Goal: Information Seeking & Learning: Learn about a topic

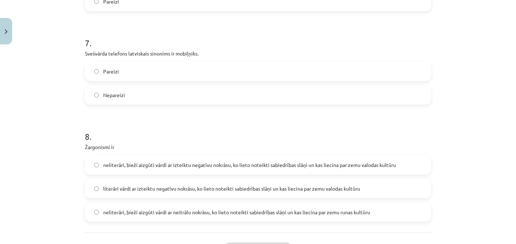
scroll to position [882, 0]
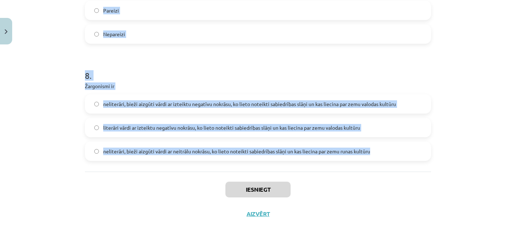
drag, startPoint x: 82, startPoint y: 152, endPoint x: 370, endPoint y: 160, distance: 288.1
copy form "6 . Loremips dolor sitam consectetu adipiscingel se doeiusmodt incididunt utlab…"
click at [143, 64] on h1 "8 ." at bounding box center [258, 69] width 346 height 22
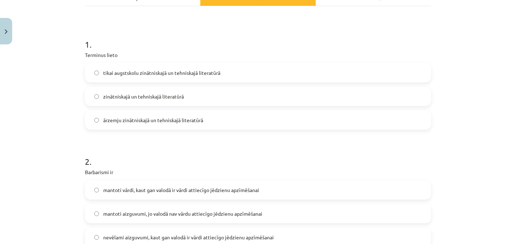
scroll to position [128, 0]
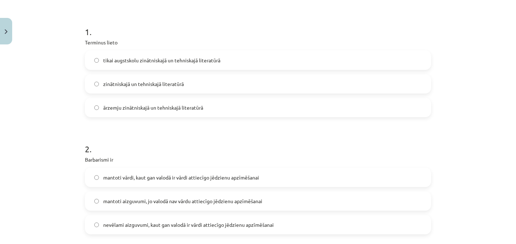
click at [121, 81] on span "zinātniskajā un tehniskajā literatūrā" at bounding box center [143, 84] width 81 height 8
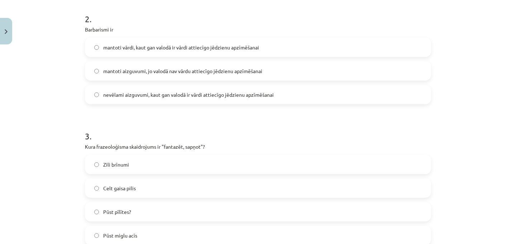
scroll to position [258, 0]
click at [117, 93] on span "nevēlami aizguvumi, kaut gan valodā ir vārdi attiecīgo jēdzienu apzīmēšanai" at bounding box center [188, 96] width 171 height 8
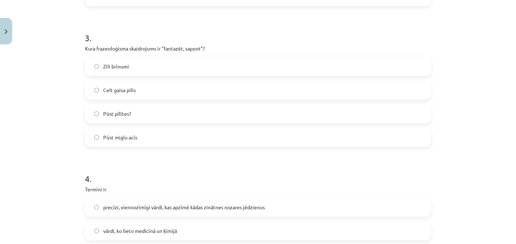
scroll to position [362, 0]
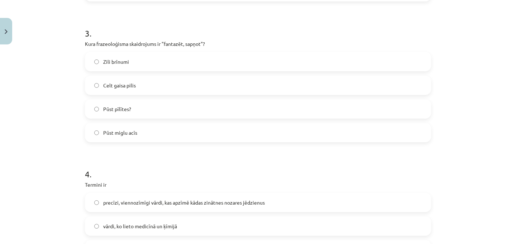
click at [134, 86] on label "Celt gaisa pilis" at bounding box center [258, 85] width 345 height 18
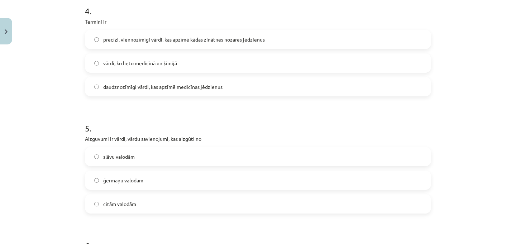
scroll to position [525, 0]
click at [114, 46] on label "precīzi, viennozīmīgi vārdi, kas apzīmē kādas zinātnes nozares jēdzienus" at bounding box center [258, 39] width 345 height 18
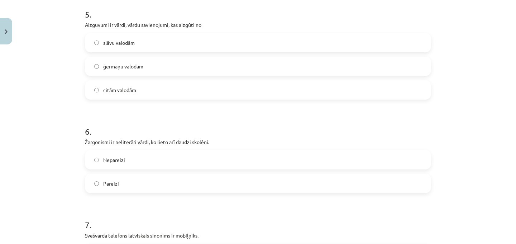
scroll to position [640, 0]
click at [112, 86] on span "citām valodām" at bounding box center [119, 89] width 33 height 8
click at [119, 181] on label "Pareizi" at bounding box center [258, 183] width 345 height 18
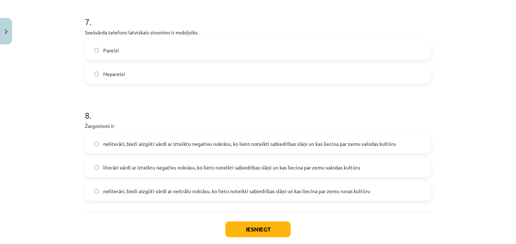
scroll to position [847, 0]
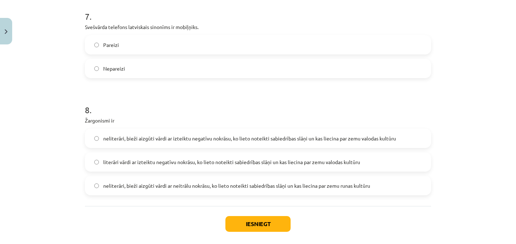
click at [117, 61] on label "Nepareizi" at bounding box center [258, 69] width 345 height 18
click at [355, 135] on span "neliterāri, bieži aizgūti vārdi ar izteiktu negatīvu nokrāsu, ko lieto noteikti…" at bounding box center [249, 139] width 293 height 8
click at [259, 226] on button "Iesniegt" at bounding box center [258, 224] width 65 height 16
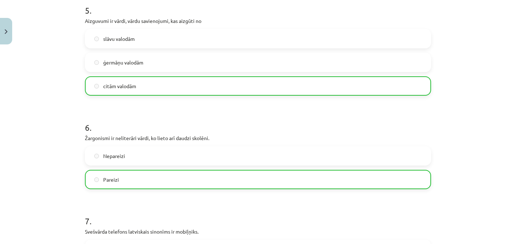
scroll to position [905, 0]
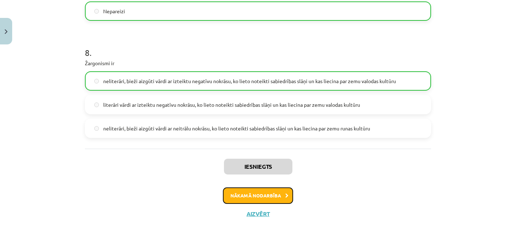
click at [274, 199] on button "Nākamā nodarbība" at bounding box center [258, 196] width 70 height 16
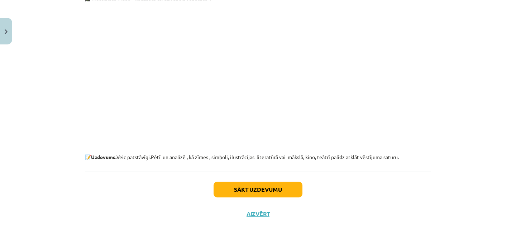
scroll to position [18, 0]
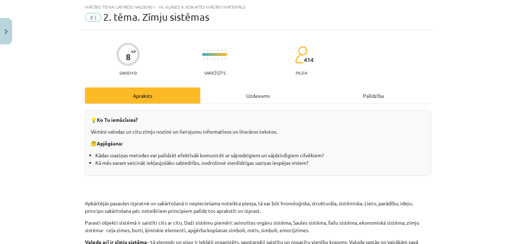
click at [271, 90] on div "Uzdevums" at bounding box center [257, 96] width 115 height 16
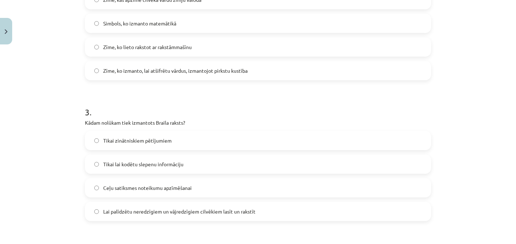
scroll to position [531, 0]
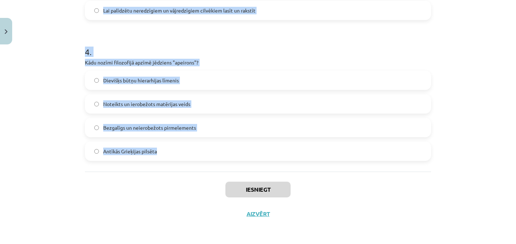
drag, startPoint x: 80, startPoint y: 144, endPoint x: 179, endPoint y: 156, distance: 99.4
copy form "1 . Kas ir valodas zīme? Matemātisks simbols Nejaušs burts vai skaņa Skaņu apvi…"
click at [77, 170] on div "Mācību tēma: Latviešu valodas i - 10. klases 4. ieskaites mācību materiāls #3 2…" at bounding box center [258, 122] width 516 height 244
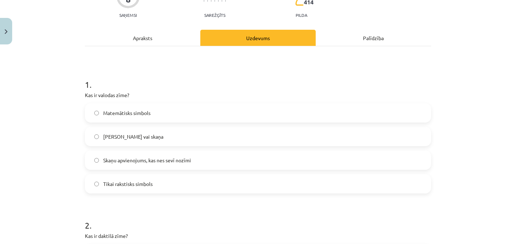
scroll to position [80, 0]
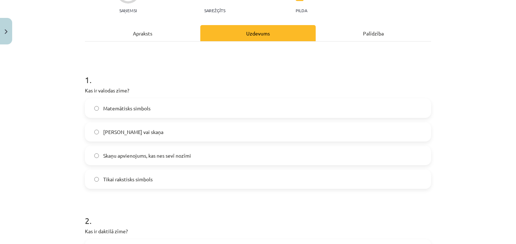
click at [145, 155] on span "Skaņu apvienojums, kas nes sevī nozīmi" at bounding box center [147, 156] width 88 height 8
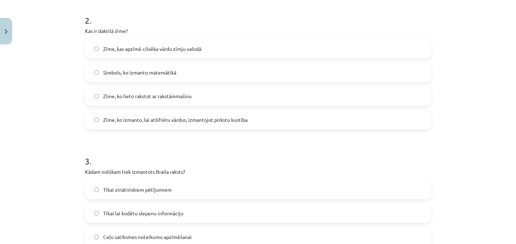
scroll to position [287, 0]
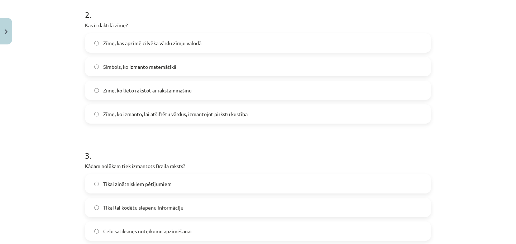
click at [141, 114] on span "Zīme, ko izmanto, lai atšifrētu vārdus, izmantojot pirkstu kustība" at bounding box center [175, 114] width 145 height 8
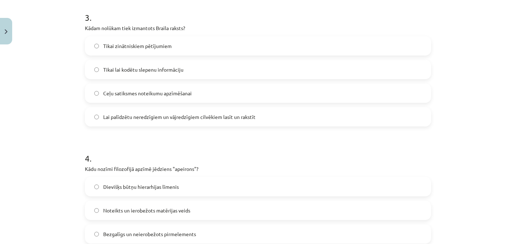
scroll to position [431, 0]
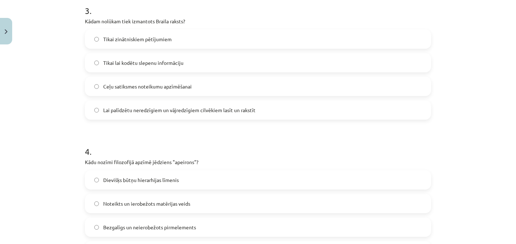
click at [134, 116] on label "Lai palīdzētu neredzīgiem un vājredzīgiem cilvēkiem lasīt un rakstīt" at bounding box center [258, 110] width 345 height 18
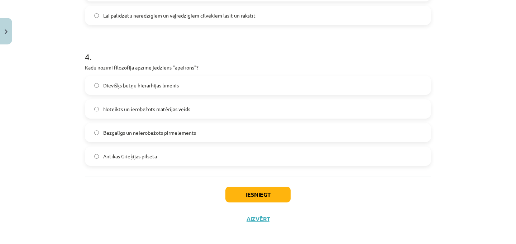
scroll to position [531, 0]
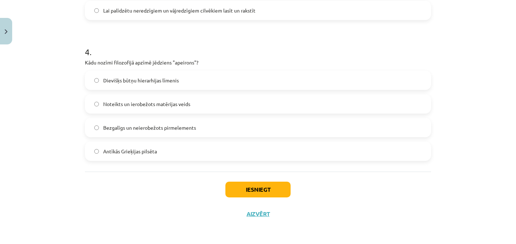
click at [140, 129] on span "Bezgalīgs un neierobežots pirmelements" at bounding box center [149, 128] width 93 height 8
click at [257, 189] on button "Iesniegt" at bounding box center [258, 190] width 65 height 16
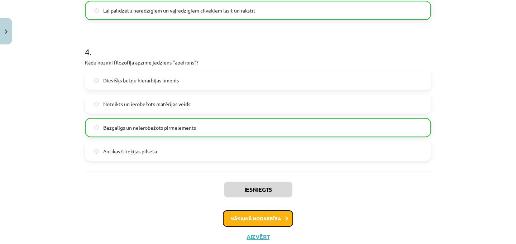
click at [254, 215] on button "Nākamā nodarbība" at bounding box center [258, 219] width 70 height 16
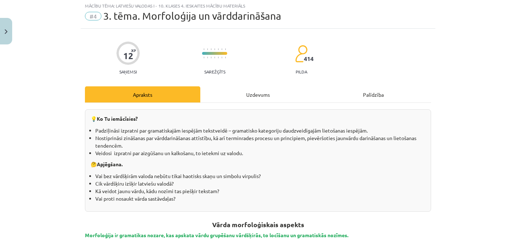
scroll to position [18, 0]
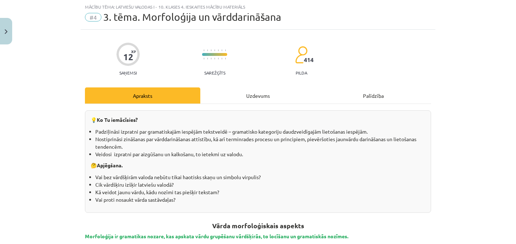
click at [250, 97] on div "Uzdevums" at bounding box center [257, 96] width 115 height 16
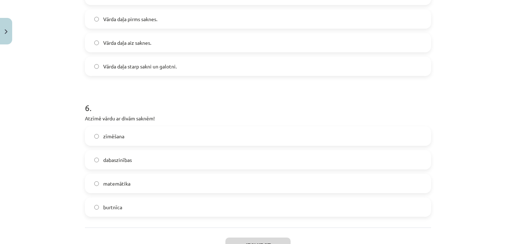
scroll to position [813, 0]
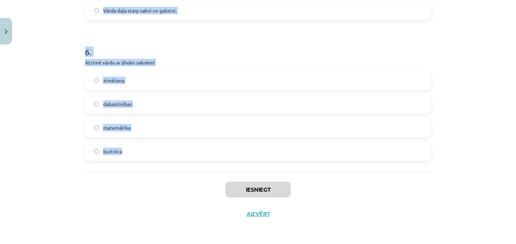
drag, startPoint x: 81, startPoint y: 143, endPoint x: 164, endPoint y: 158, distance: 85.0
copy form "1 . Vārda izskaņu veido: piedēklis un galotne sakne un piedēklis priedēklis un …"
click at [132, 183] on div "Iesniegt Aizvērt" at bounding box center [258, 197] width 346 height 50
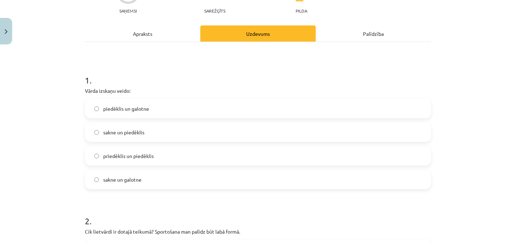
scroll to position [94, 0]
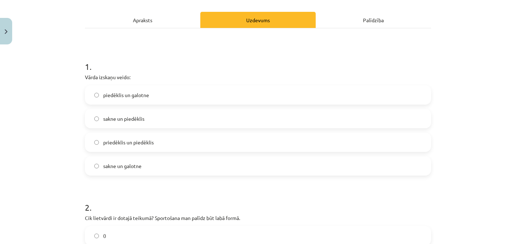
click at [131, 91] on span "piedēklis un galotne" at bounding box center [126, 95] width 46 height 8
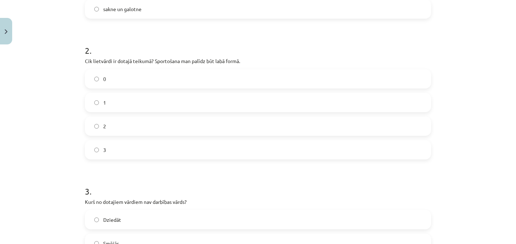
scroll to position [258, 0]
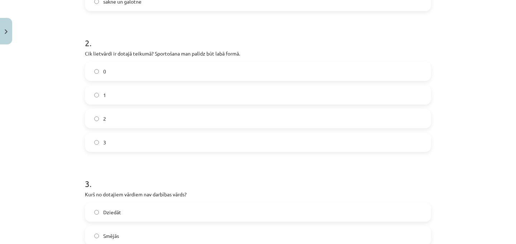
click at [105, 118] on label "2" at bounding box center [258, 119] width 345 height 18
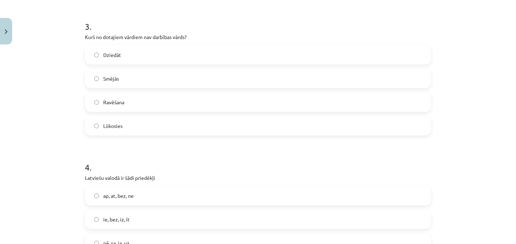
scroll to position [425, 0]
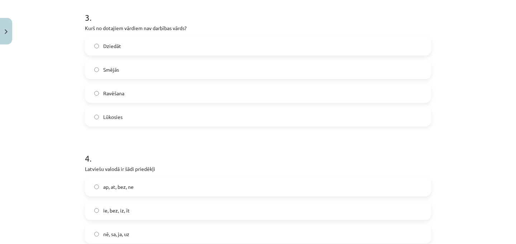
click at [112, 91] on span "Ravēšana" at bounding box center [113, 94] width 21 height 8
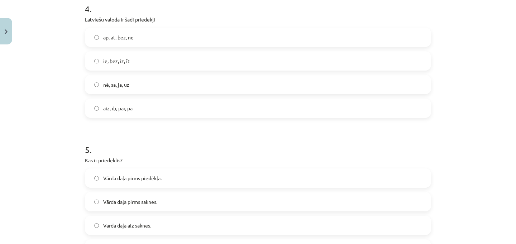
scroll to position [577, 0]
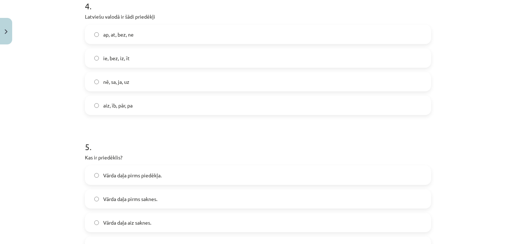
click at [133, 35] on label "ap, at, bez, ne" at bounding box center [258, 34] width 345 height 18
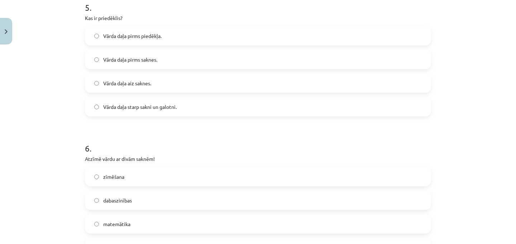
scroll to position [718, 0]
click at [135, 56] on span "Vārda daļa pirms saknes." at bounding box center [130, 59] width 54 height 8
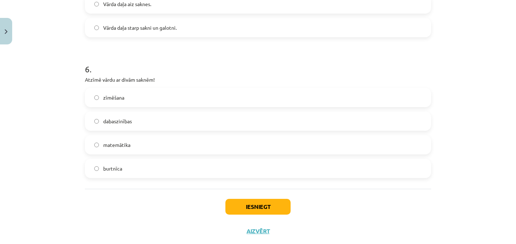
scroll to position [813, 0]
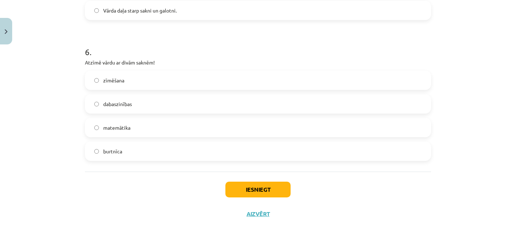
click at [118, 107] on span "dabaszinības" at bounding box center [117, 104] width 29 height 8
click at [244, 194] on button "Iesniegt" at bounding box center [258, 190] width 65 height 16
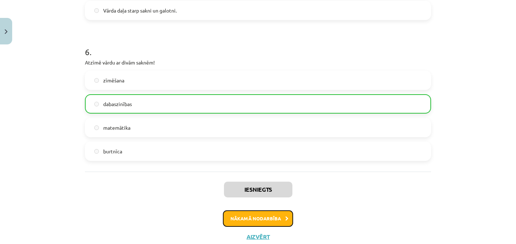
click at [285, 220] on icon at bounding box center [286, 219] width 3 height 5
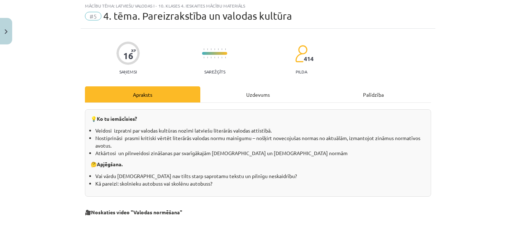
scroll to position [18, 0]
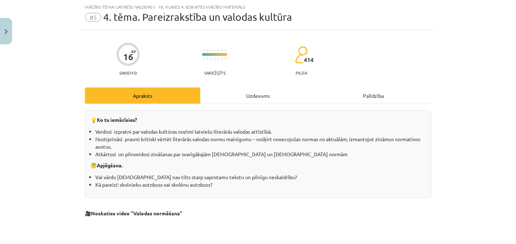
click at [258, 94] on div "Uzdevums" at bounding box center [257, 96] width 115 height 16
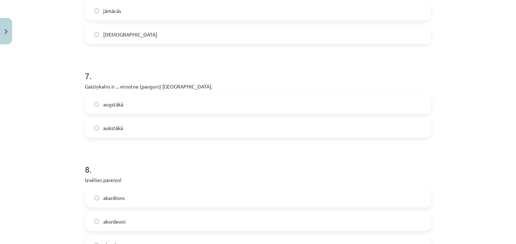
scroll to position [889, 0]
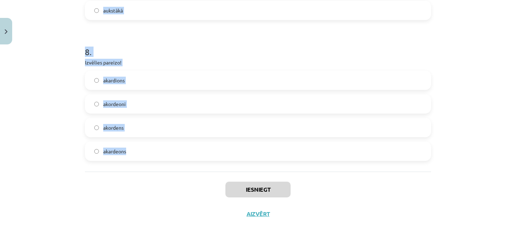
drag, startPoint x: 75, startPoint y: 137, endPoint x: 150, endPoint y: 156, distance: 76.6
click at [150, 156] on div "Mācību tēma: Latviešu valodas i - 10. klases 4. ieskaites mācību materiāls #5 4…" at bounding box center [258, 122] width 516 height 244
copy form "1 . Izvēlies pareizo! gērbonis gerbonis ģērbonis ģerbonis 2 . Izvēlies pareizo …"
click at [152, 49] on h1 "8 ." at bounding box center [258, 45] width 346 height 22
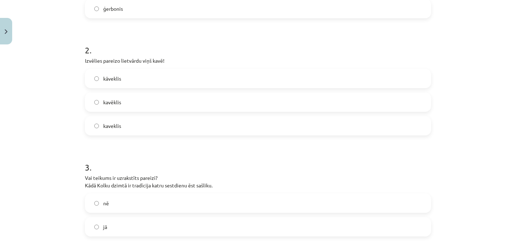
scroll to position [75, 0]
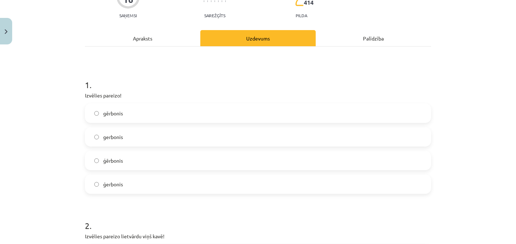
click at [121, 155] on label "ģērbonis" at bounding box center [258, 161] width 345 height 18
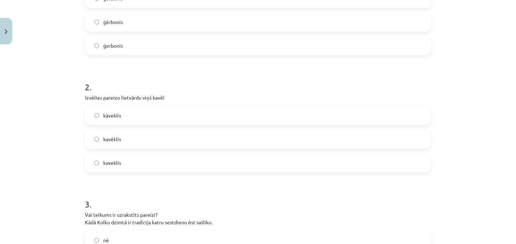
scroll to position [243, 0]
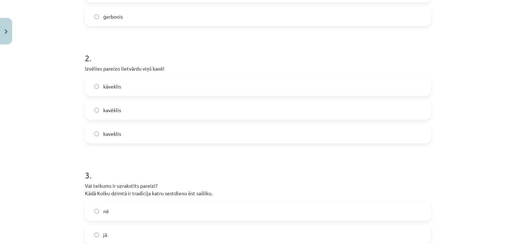
click at [122, 112] on label "kavēklis" at bounding box center [258, 110] width 345 height 18
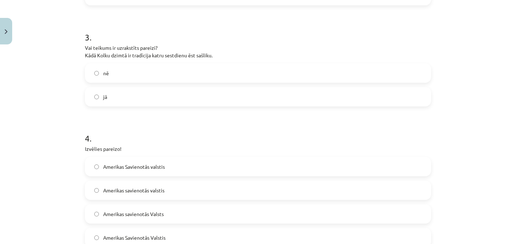
scroll to position [384, 0]
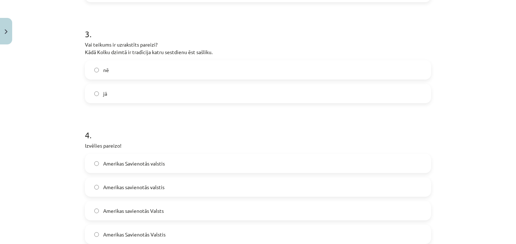
click at [112, 66] on label "nē" at bounding box center [258, 70] width 345 height 18
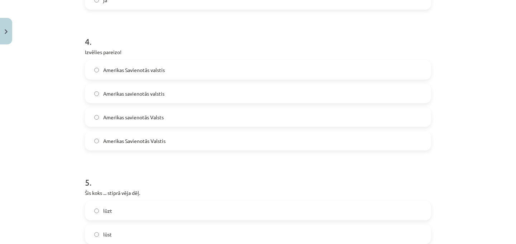
scroll to position [479, 0]
click at [149, 140] on span "Amerikas Savienotās Valstis" at bounding box center [134, 140] width 62 height 8
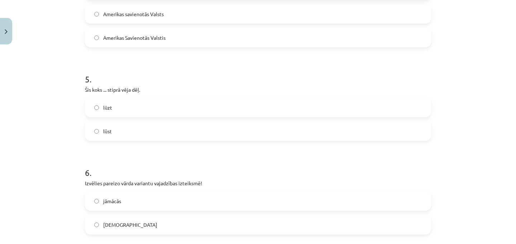
scroll to position [593, 0]
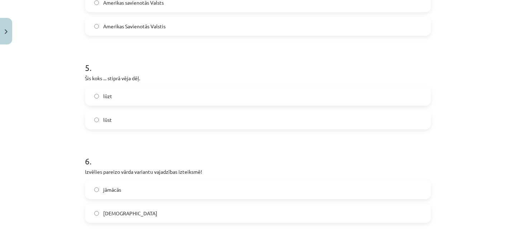
click at [114, 118] on label "lūst" at bounding box center [258, 120] width 345 height 18
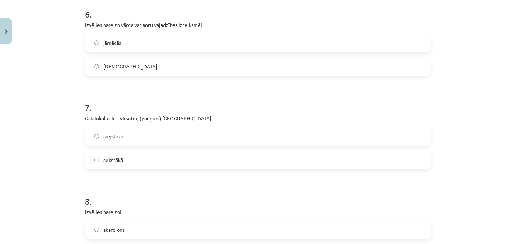
scroll to position [743, 0]
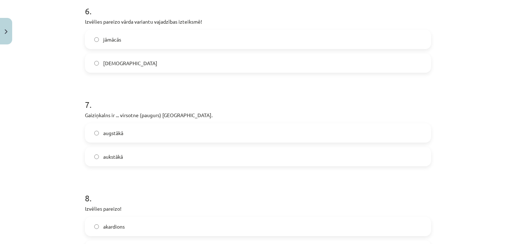
click at [122, 43] on label "jāmācās" at bounding box center [258, 39] width 345 height 18
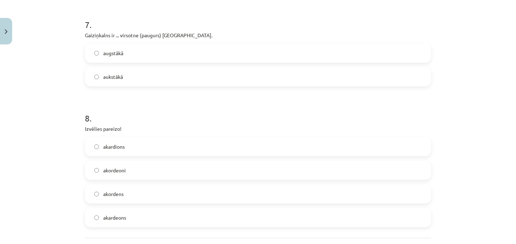
scroll to position [824, 0]
click at [128, 48] on label "augstākā" at bounding box center [258, 52] width 345 height 18
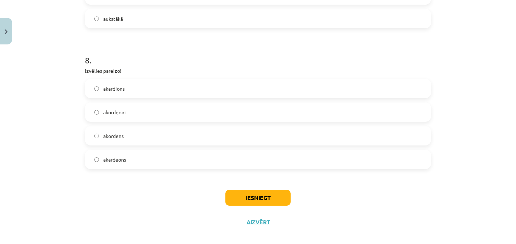
scroll to position [889, 0]
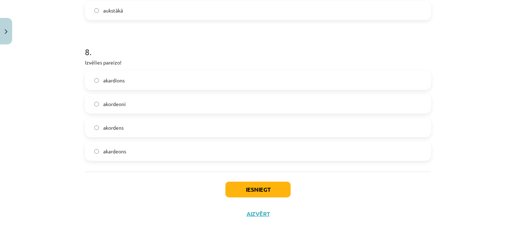
click at [126, 101] on label "akordeoni" at bounding box center [258, 104] width 345 height 18
click at [126, 146] on label "akardeons" at bounding box center [258, 151] width 345 height 18
click at [267, 189] on button "Iesniegt" at bounding box center [258, 190] width 65 height 16
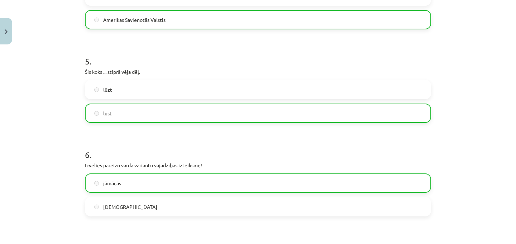
scroll to position [912, 0]
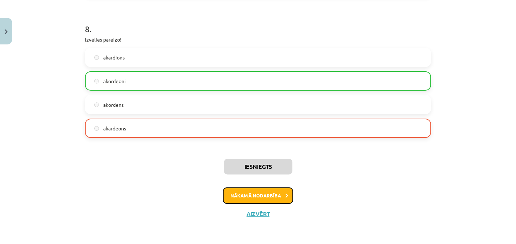
click at [274, 195] on button "Nākamā nodarbība" at bounding box center [258, 196] width 70 height 16
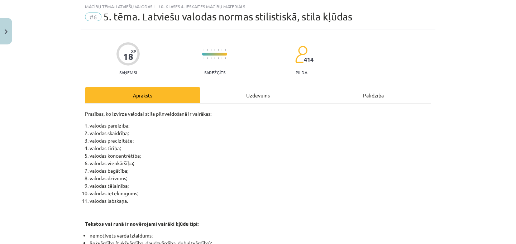
scroll to position [18, 0]
click at [245, 95] on div "Uzdevums" at bounding box center [257, 96] width 115 height 16
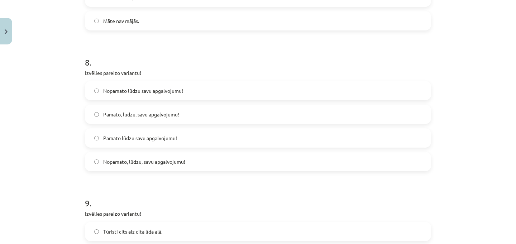
scroll to position [1165, 0]
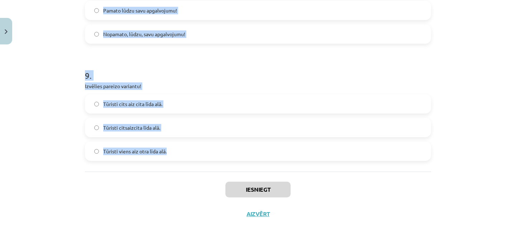
drag, startPoint x: 76, startPoint y: 140, endPoint x: 178, endPoint y: 157, distance: 103.7
click at [178, 157] on div "Mācību tēma: Latviešu valodas i - 10. klases 4. ieskaites mācību materiāls #6 5…" at bounding box center [258, 122] width 516 height 244
copy form "2 . Loremips dolorsi ametcons! Adipi elits doeiusm temp incididu utlabo. Etdol …"
click at [152, 185] on div "Iesniegt Aizvērt" at bounding box center [258, 197] width 346 height 50
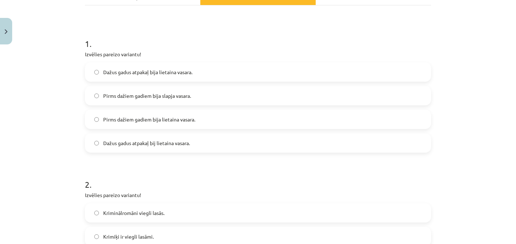
scroll to position [117, 0]
click at [173, 119] on span "Pirms dažiem gadiem bija lietaina vasara." at bounding box center [149, 119] width 92 height 8
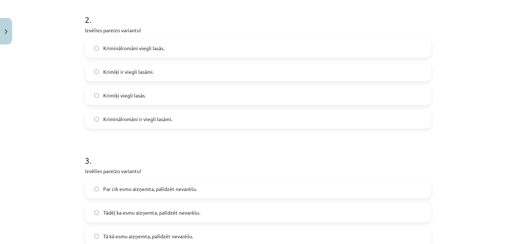
scroll to position [287, 0]
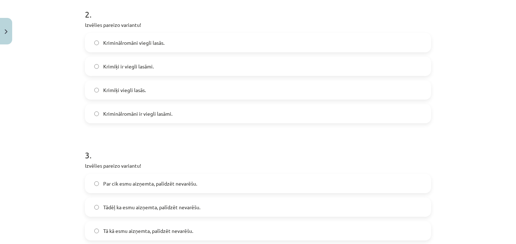
click at [159, 118] on label "Kriminālromāni ir viegli lasāmi." at bounding box center [258, 114] width 345 height 18
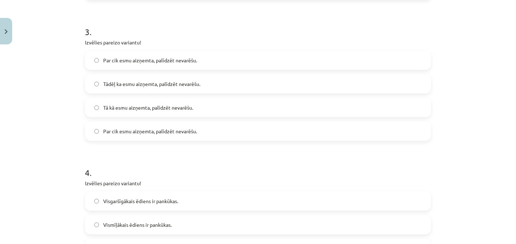
scroll to position [421, 0]
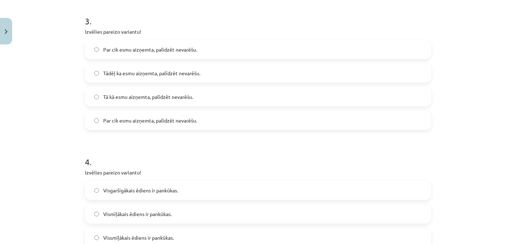
click at [145, 101] on label "Tā kā esmu aizņemta, palīdzēt nevarēšu." at bounding box center [258, 97] width 345 height 18
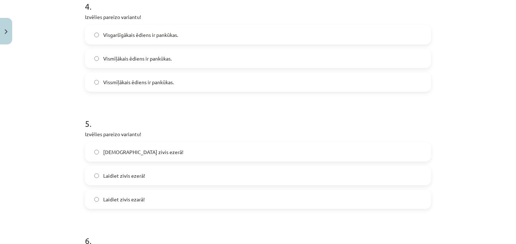
scroll to position [576, 0]
click at [153, 54] on label "Vismīļākais ēdiens ir pankūkas." at bounding box center [258, 59] width 345 height 18
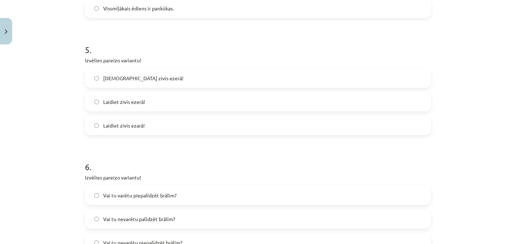
scroll to position [657, 0]
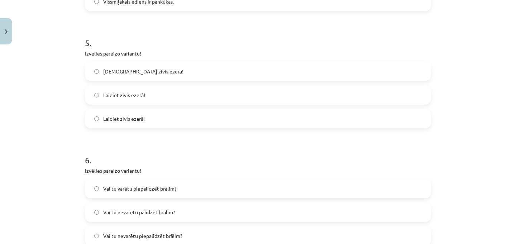
click at [148, 94] on label "Laidiet zivis ezerā!" at bounding box center [258, 95] width 345 height 18
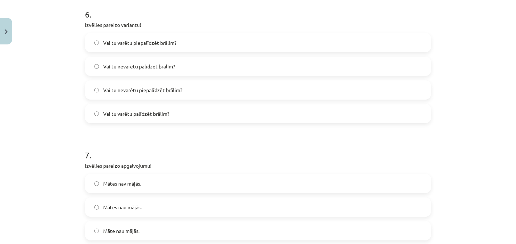
scroll to position [816, 0]
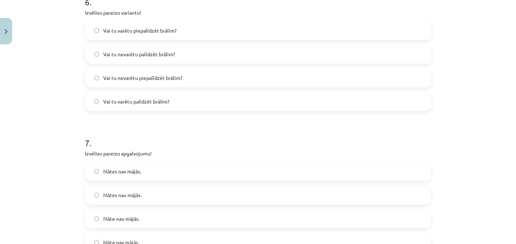
click at [129, 104] on span "Vai tu varētu palīdzēt brālim?" at bounding box center [136, 102] width 66 height 8
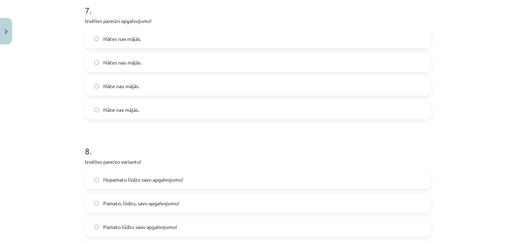
scroll to position [952, 0]
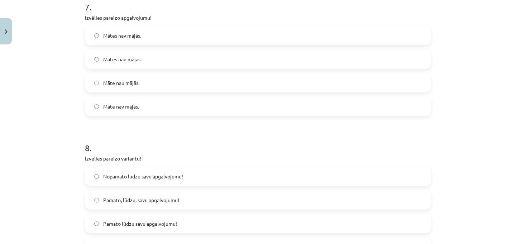
click at [140, 37] on label "Mātes nav mājās." at bounding box center [258, 36] width 345 height 18
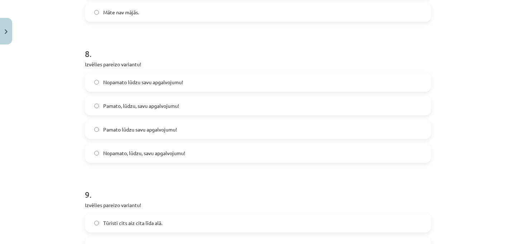
scroll to position [1047, 0]
click at [156, 107] on span "Pamato, lūdzu, savu apgalvojumu!" at bounding box center [141, 105] width 76 height 8
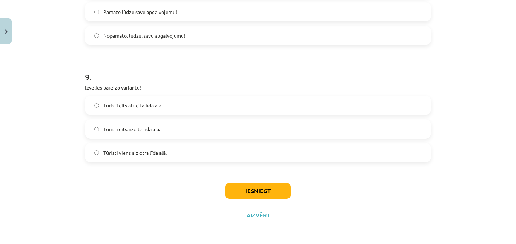
scroll to position [1165, 0]
click at [171, 104] on label "Tūristi cits aiz cita līda alā." at bounding box center [258, 104] width 345 height 18
click at [140, 150] on span "Tūristi viens aiz otra līda alā." at bounding box center [134, 152] width 63 height 8
click at [271, 188] on button "Iesniegt" at bounding box center [258, 190] width 65 height 16
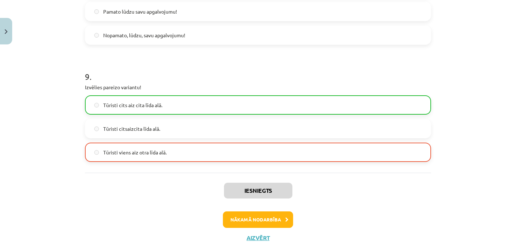
scroll to position [1188, 0]
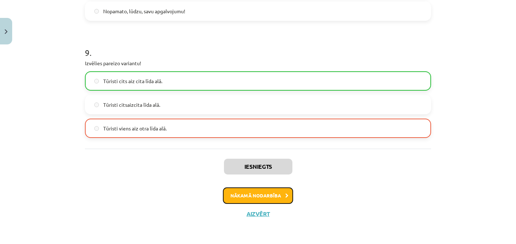
click at [282, 195] on button "Nākamā nodarbība" at bounding box center [258, 196] width 70 height 16
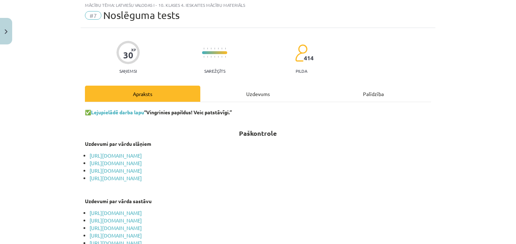
scroll to position [18, 0]
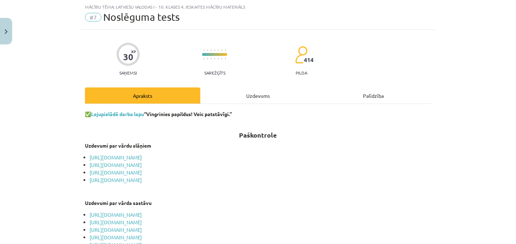
click at [246, 90] on div "Uzdevums" at bounding box center [257, 96] width 115 height 16
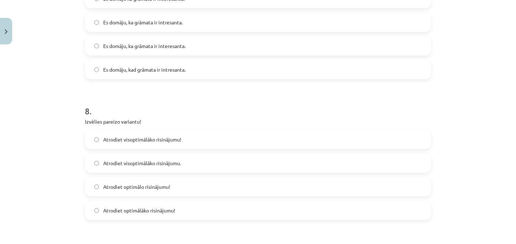
scroll to position [1282, 0]
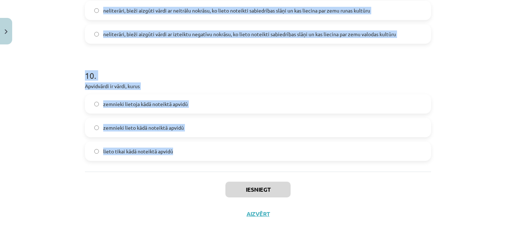
drag, startPoint x: 75, startPoint y: 138, endPoint x: 176, endPoint y: 171, distance: 106.4
click at [176, 171] on div "Mācību tēma: Latviešu valodas i - 10. klases 4. ieskaites mācību materiāls #7 N…" at bounding box center [258, 122] width 516 height 244
copy form "1 . Loremips dolorsi ametconsect! Adipis elitseddoe tempori utlabo etdolo. Magn…"
click at [121, 179] on div "Iesniegt Aizvērt" at bounding box center [258, 197] width 346 height 50
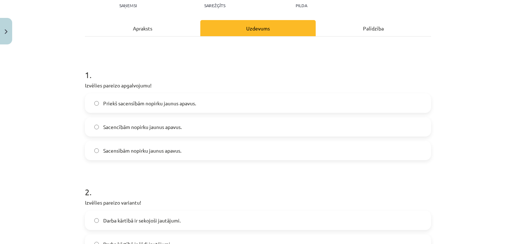
scroll to position [88, 0]
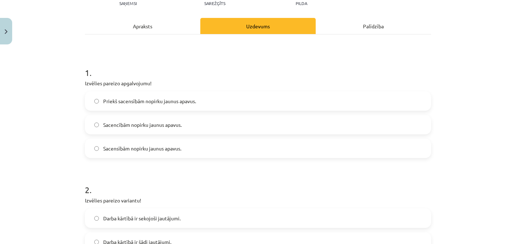
click at [161, 95] on label "Priekš sacensībām nopirku jaunus apavus." at bounding box center [258, 101] width 345 height 18
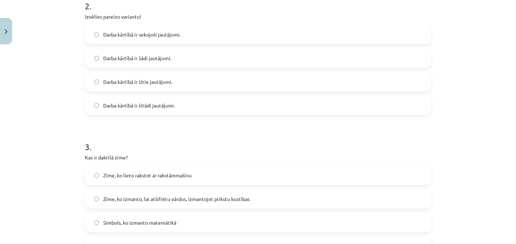
scroll to position [271, 0]
click at [153, 39] on label "Darba kārtībā ir sekojoši jautājumi." at bounding box center [258, 35] width 345 height 18
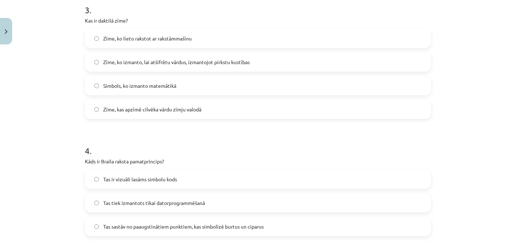
scroll to position [410, 0]
